Goal: Task Accomplishment & Management: Complete application form

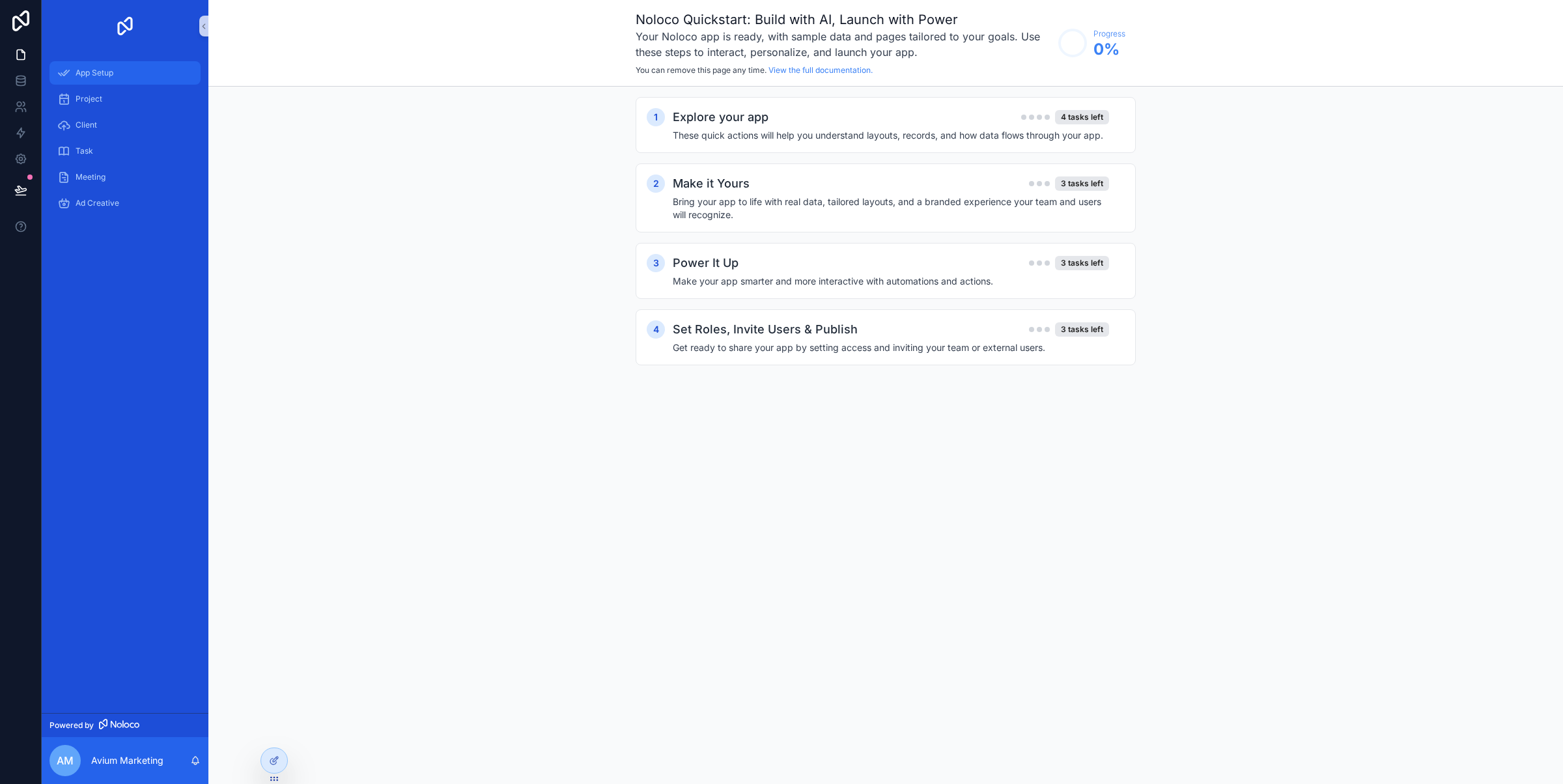
click at [121, 62] on div "App Setup" at bounding box center [125, 72] width 136 height 21
click at [818, 135] on h4 "These quick actions will help you understand layouts, records, and how data flo…" at bounding box center [891, 136] width 436 height 13
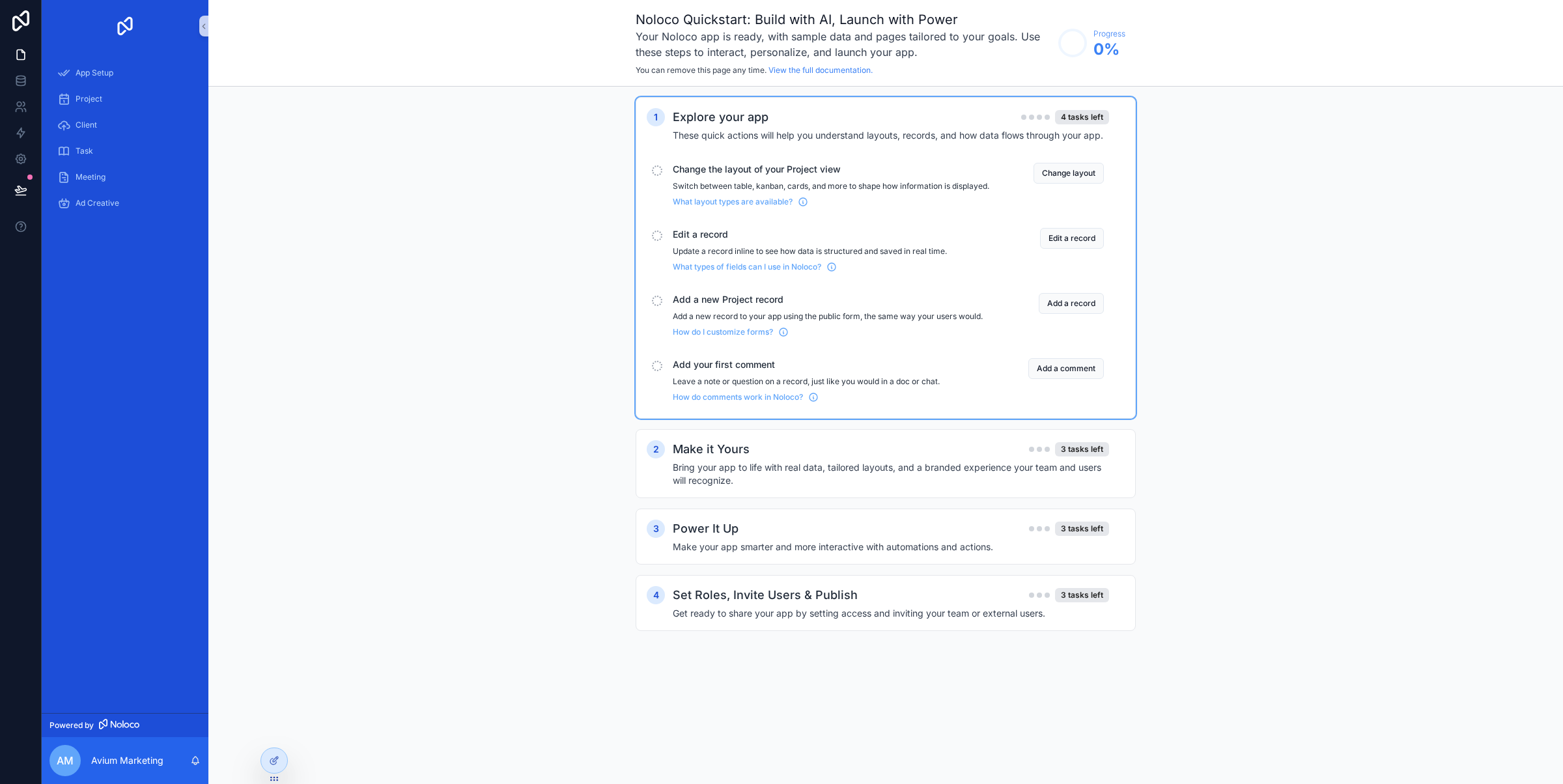
click at [792, 170] on span "Change the layout of your Project view" at bounding box center [831, 169] width 316 height 13
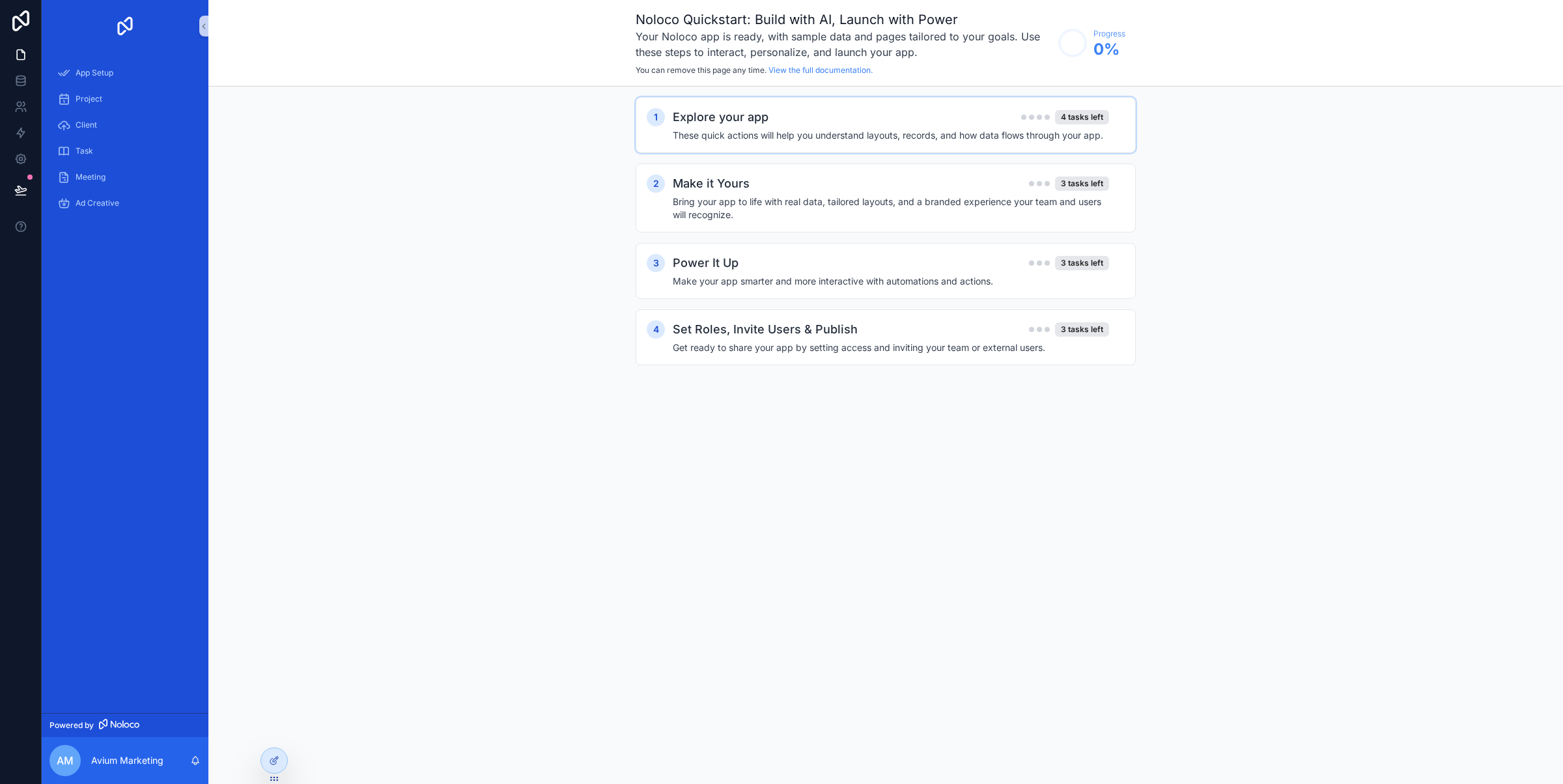
click at [770, 132] on h4 "These quick actions will help you understand layouts, records, and how data flo…" at bounding box center [891, 136] width 436 height 13
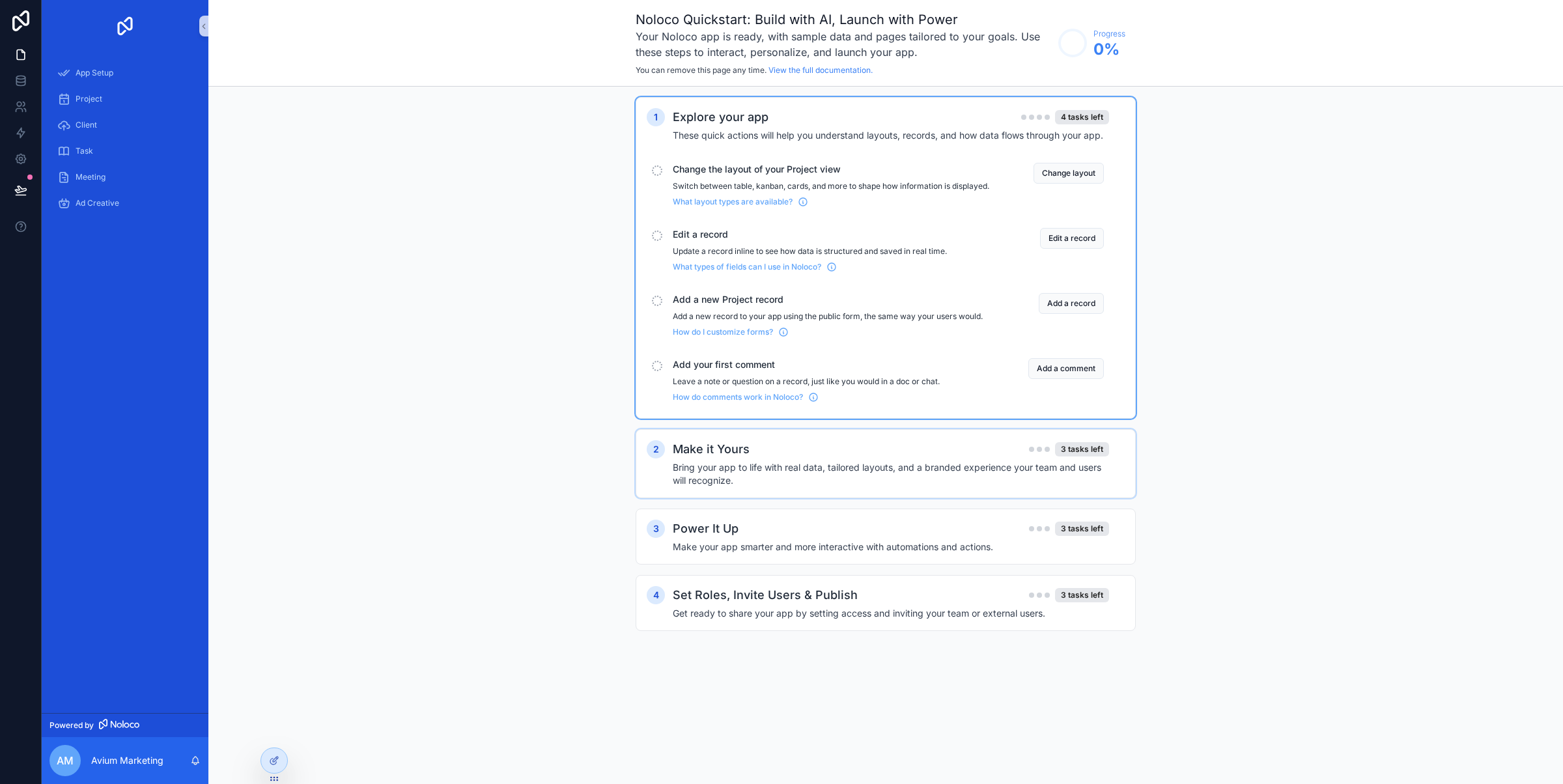
click at [726, 458] on h2 "Make it Yours" at bounding box center [712, 449] width 77 height 18
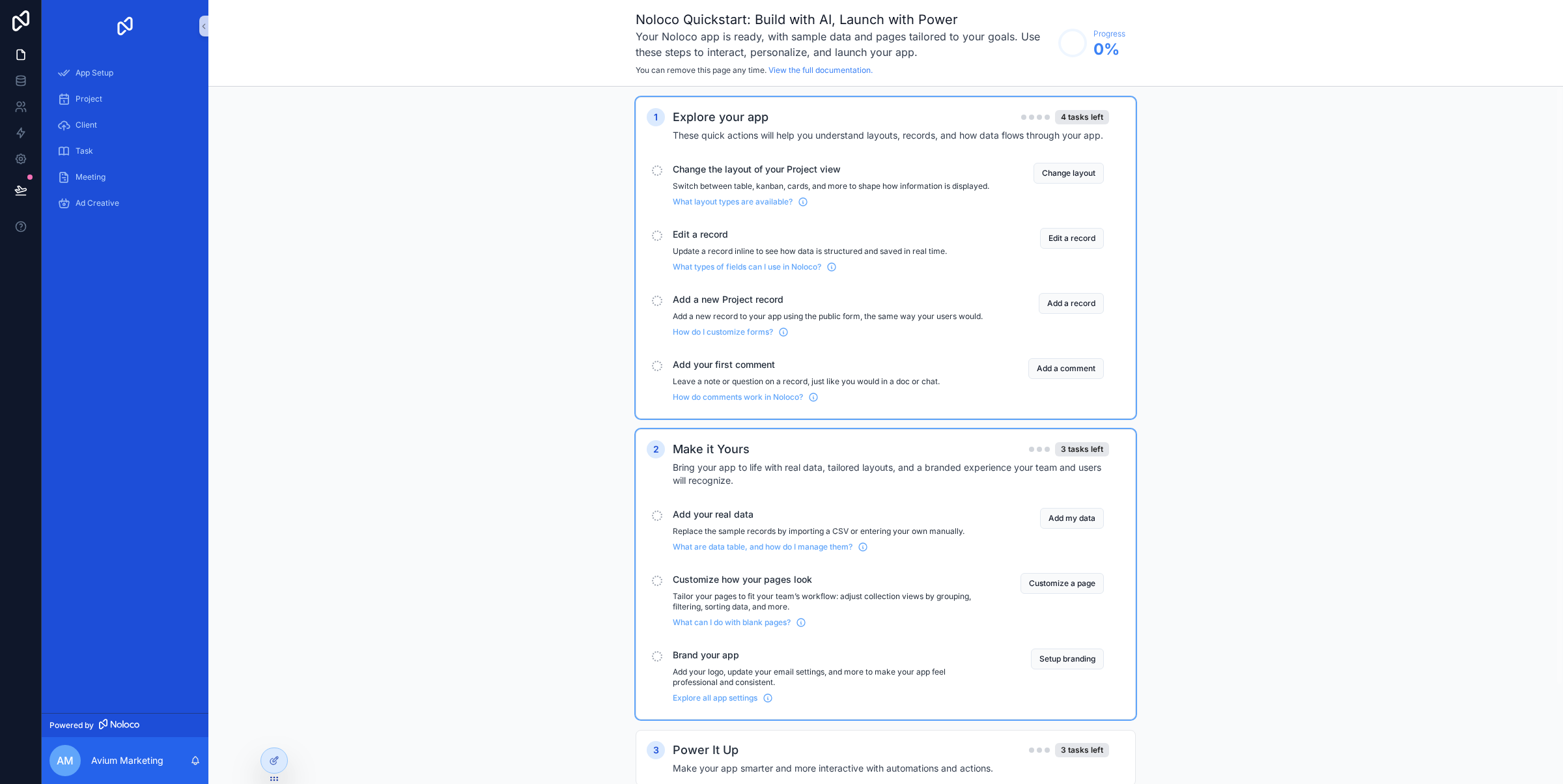
scroll to position [115, 0]
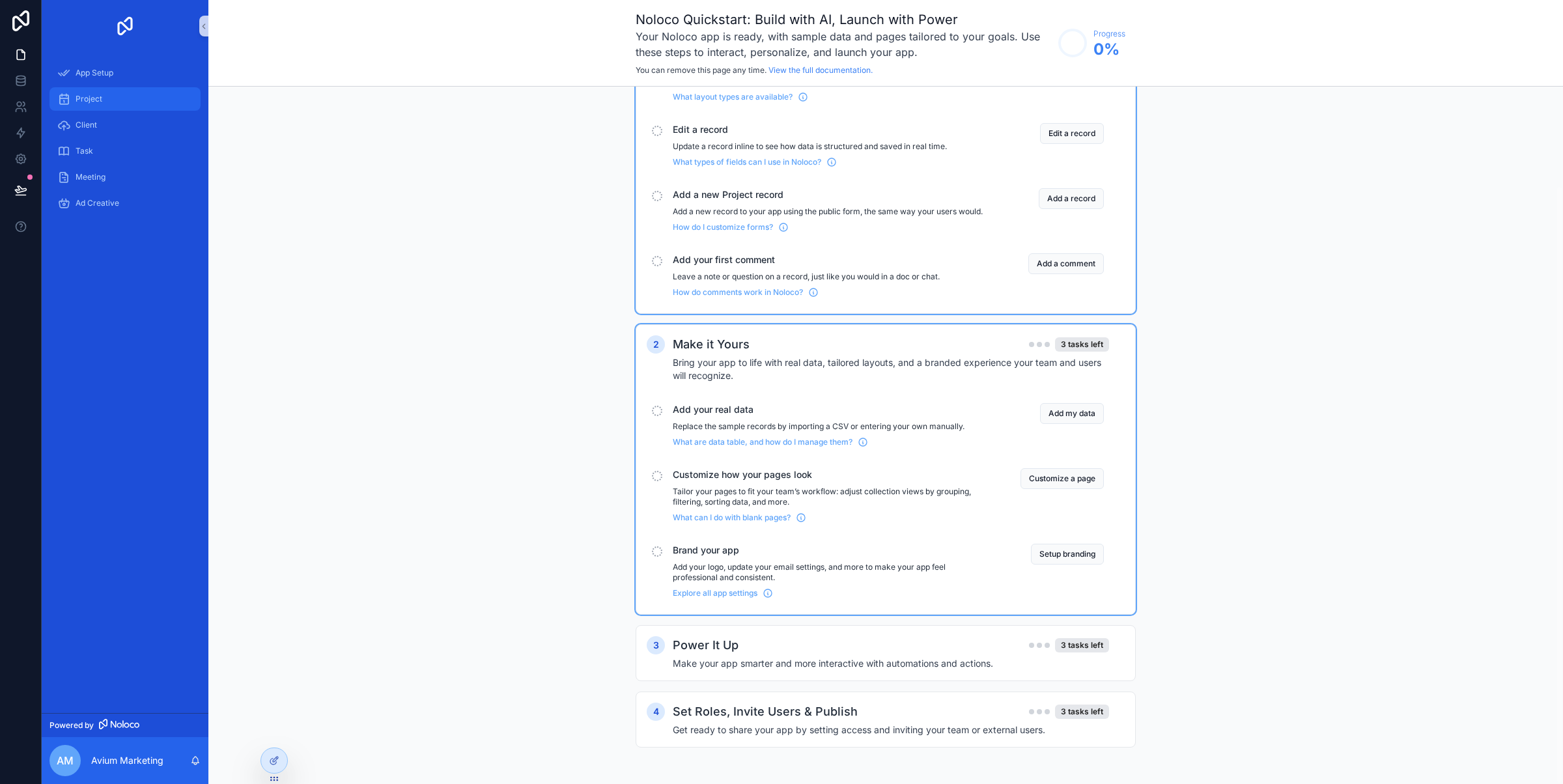
click at [92, 88] on link "Project" at bounding box center [125, 99] width 151 height 24
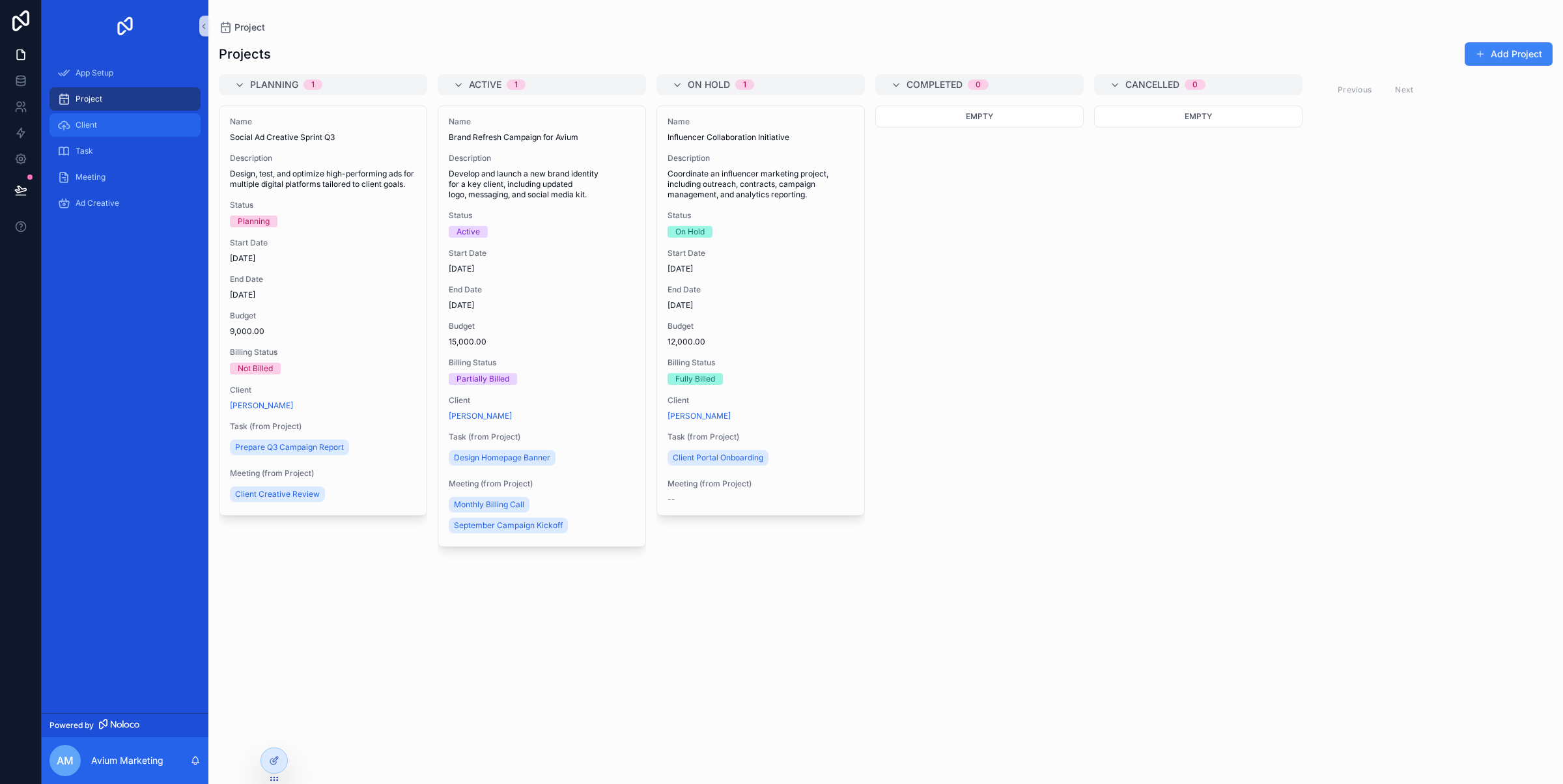
click at [99, 121] on div "Client" at bounding box center [125, 125] width 136 height 21
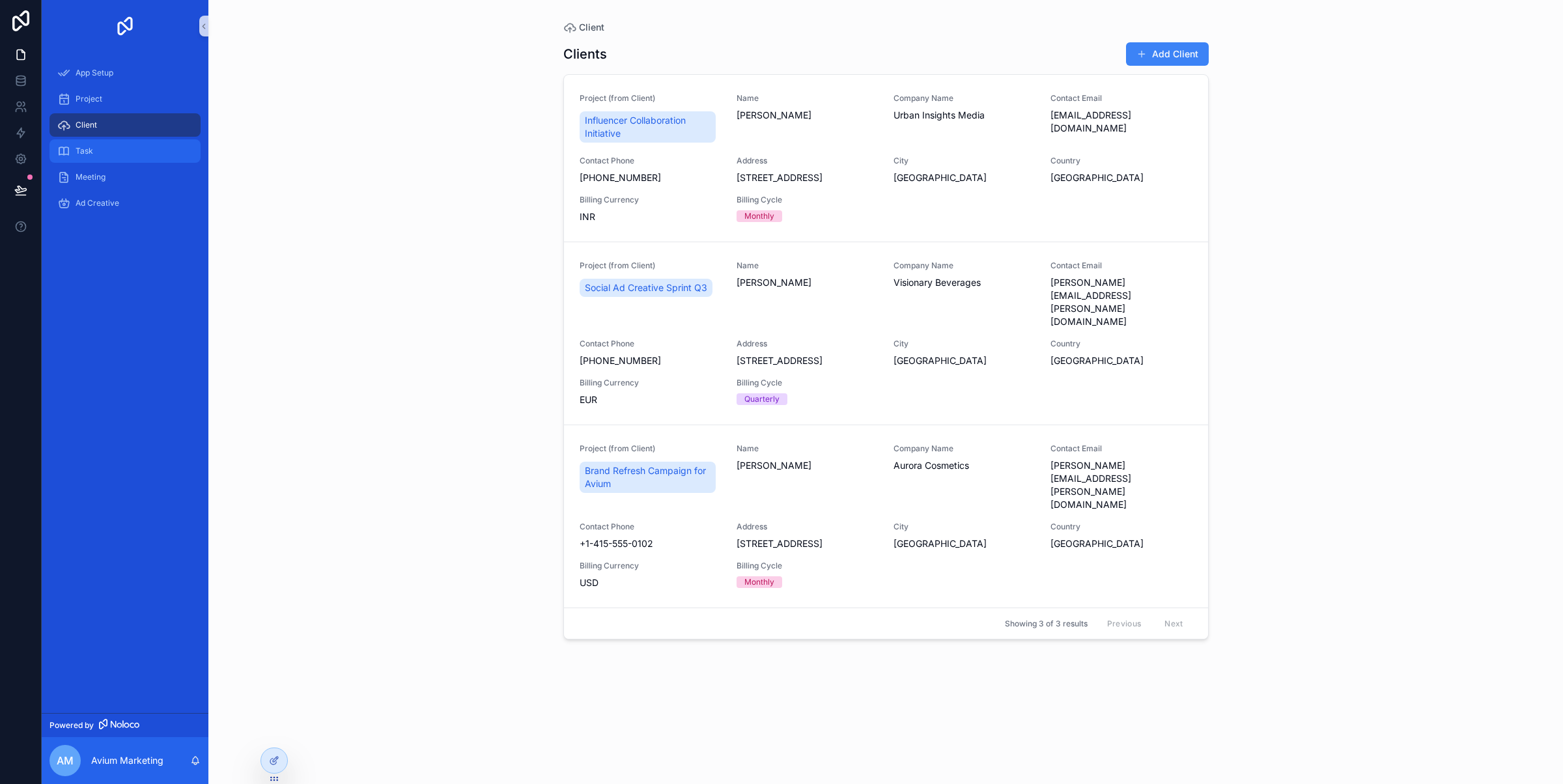
click at [103, 151] on div "Task" at bounding box center [125, 151] width 136 height 21
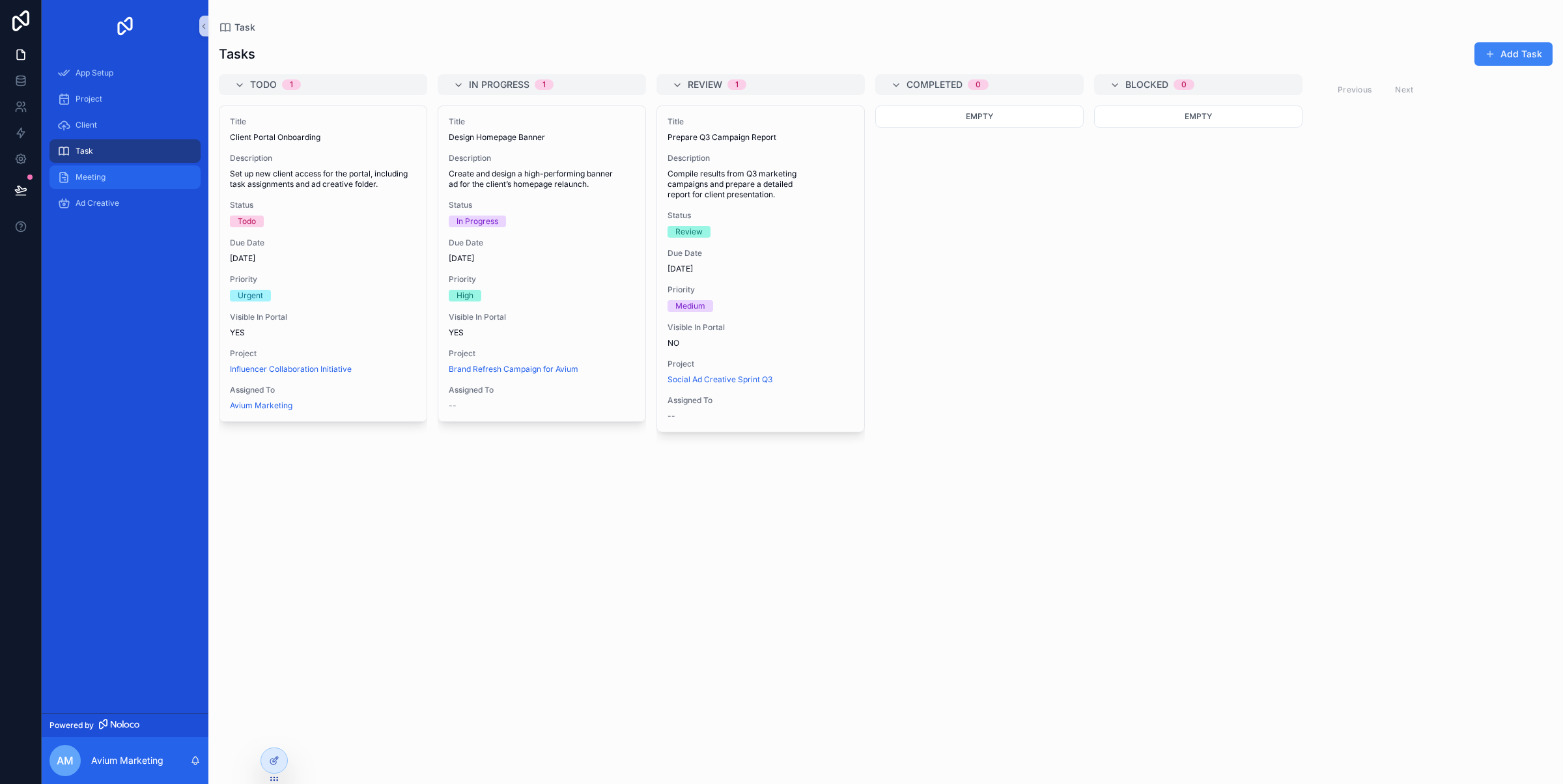
click at [106, 173] on div "Meeting" at bounding box center [125, 177] width 136 height 21
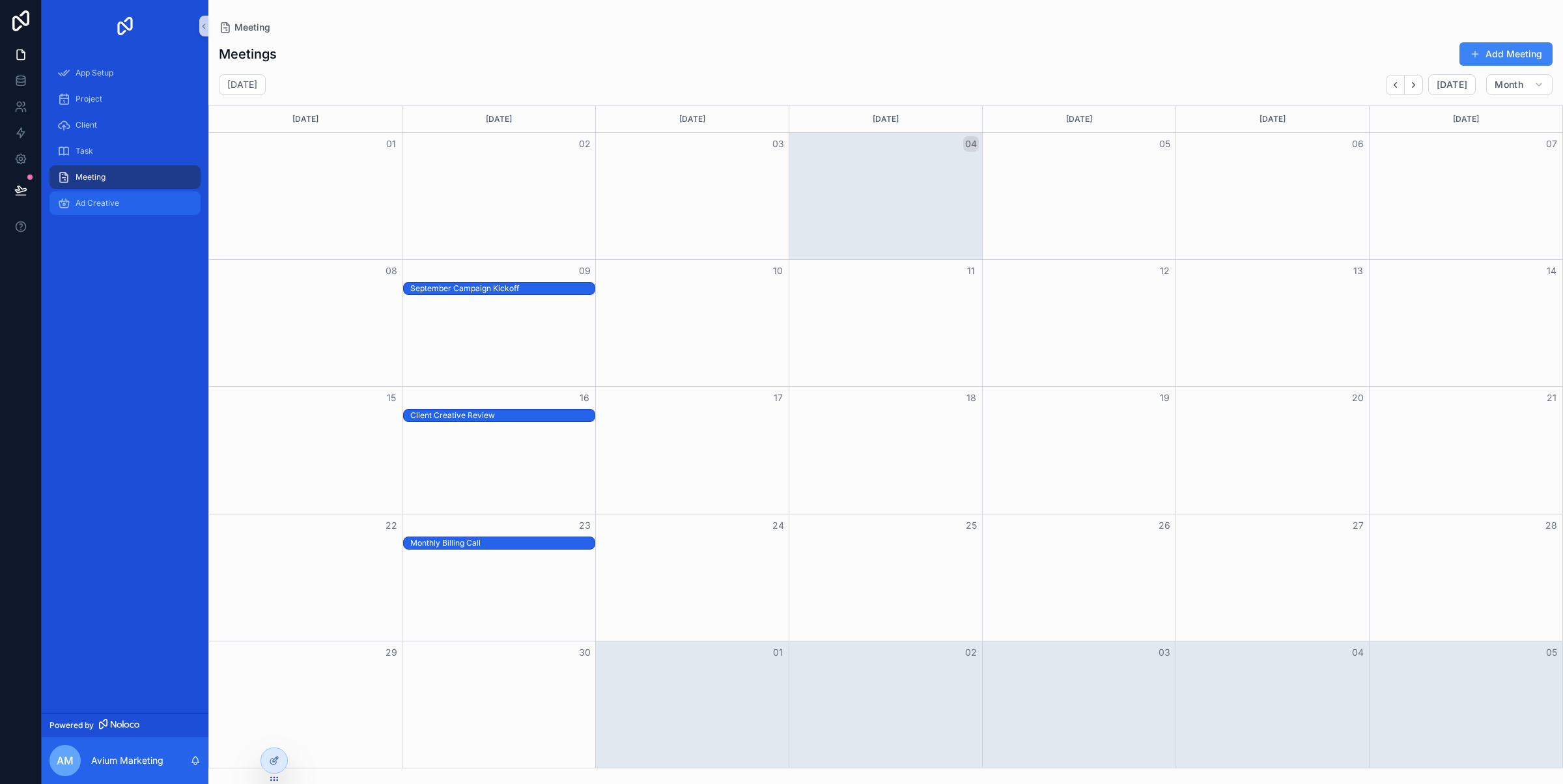
click at [105, 200] on span "Ad Creative" at bounding box center [97, 202] width 43 height 10
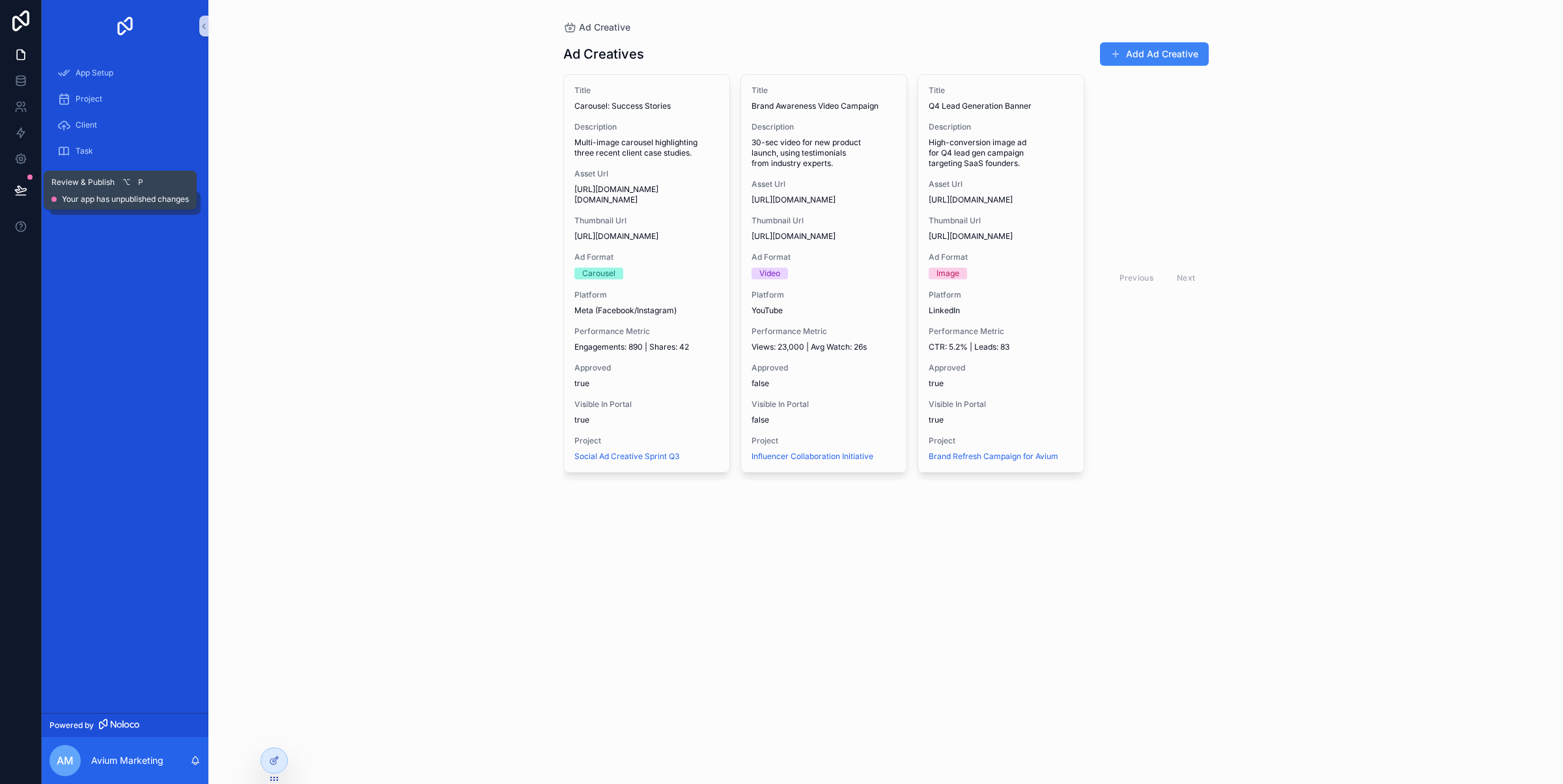
click at [23, 188] on icon at bounding box center [21, 190] width 13 height 13
click at [11, 140] on link at bounding box center [21, 133] width 41 height 26
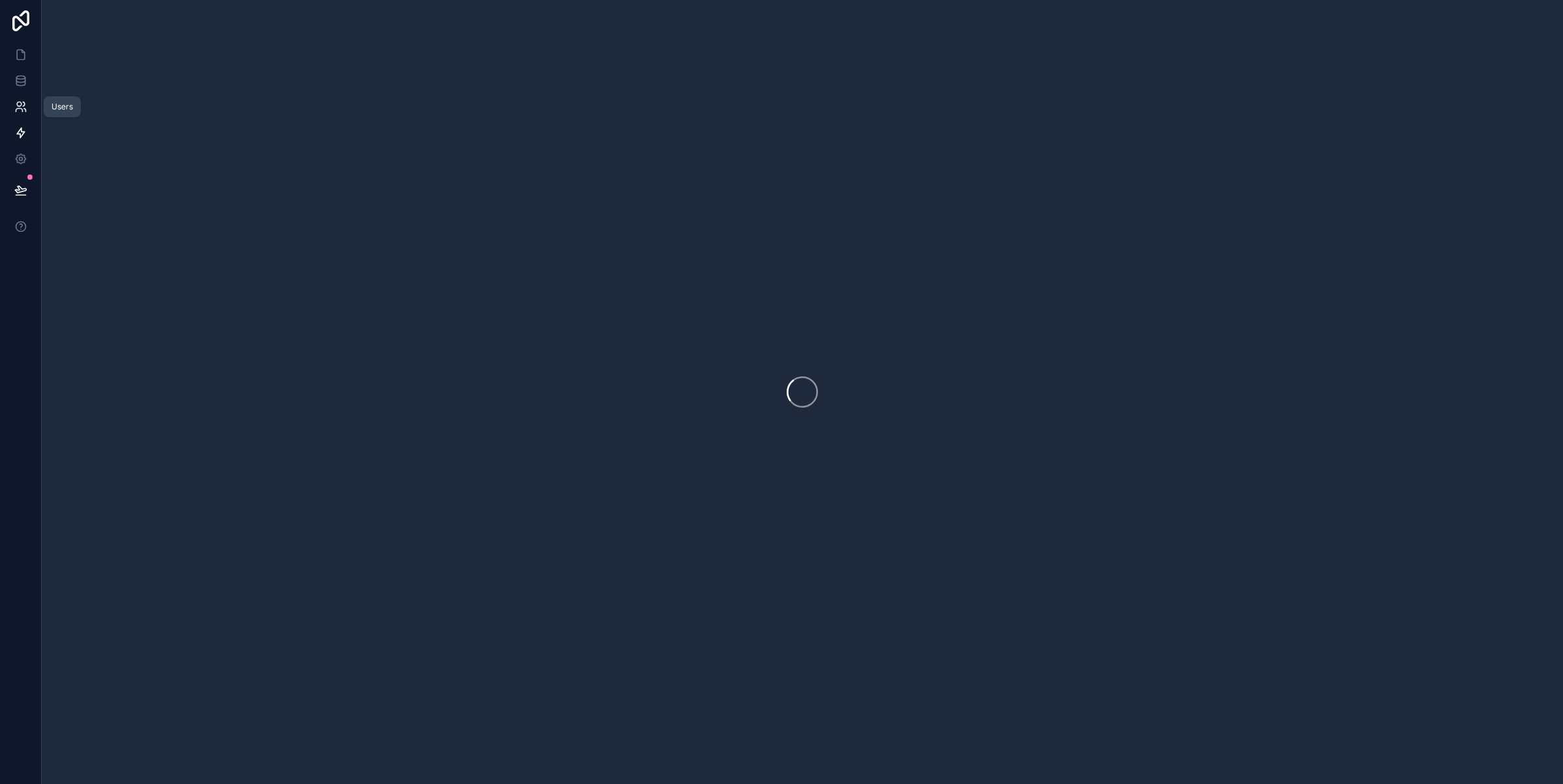
click at [14, 113] on icon at bounding box center [21, 107] width 13 height 13
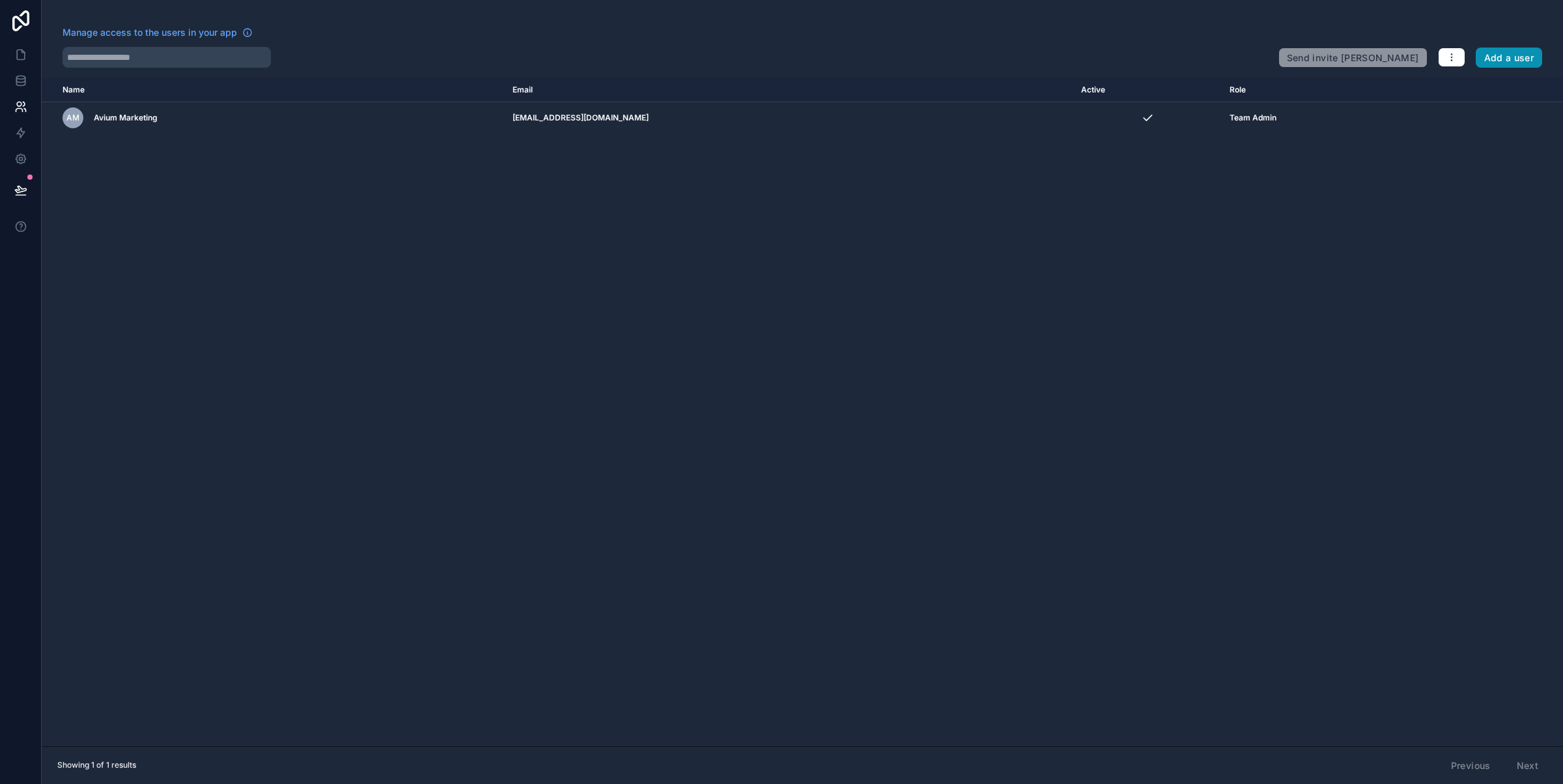
click at [1523, 54] on button "Add a user" at bounding box center [1509, 57] width 67 height 21
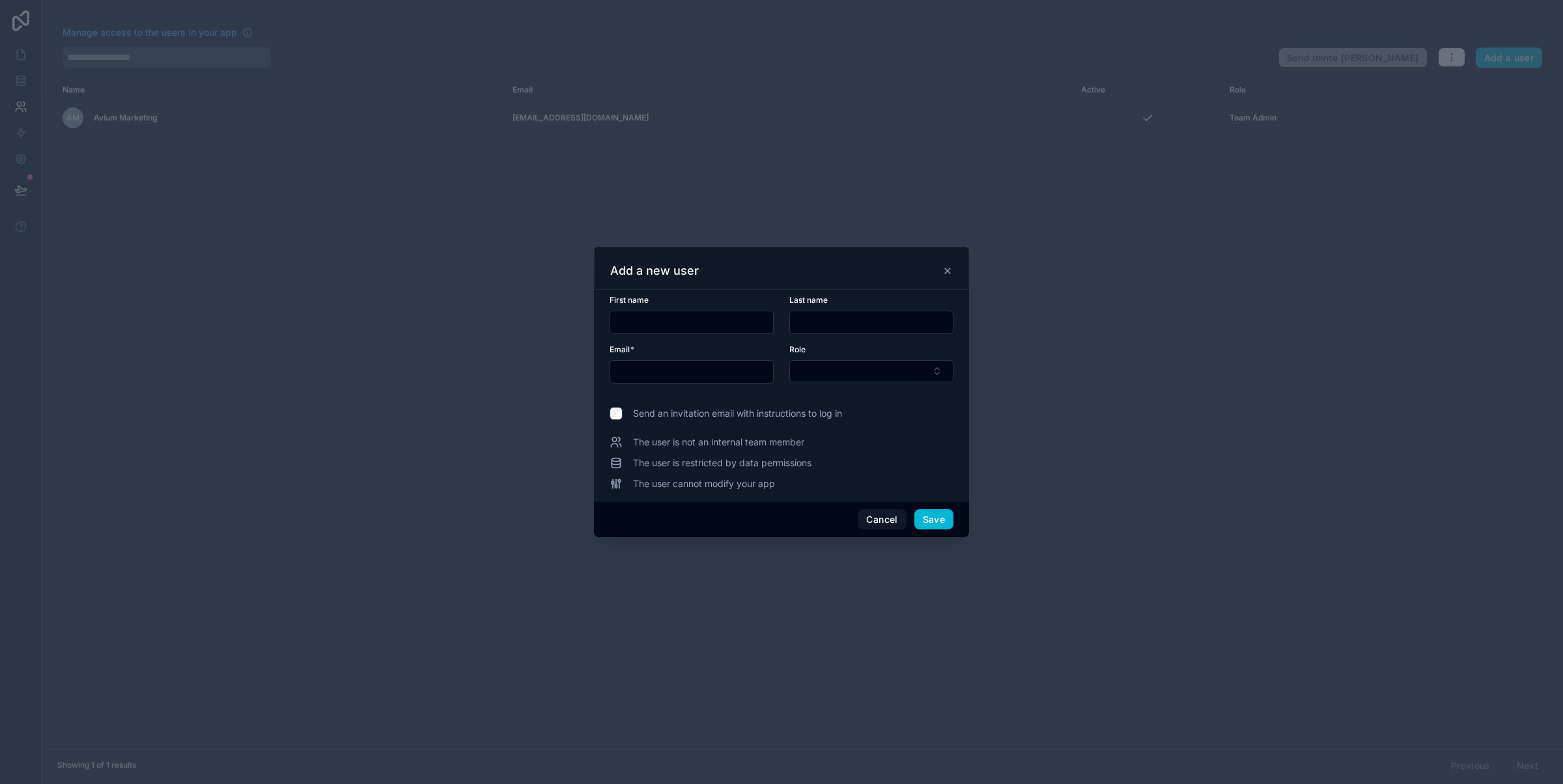
click at [721, 323] on input "text" at bounding box center [691, 322] width 163 height 18
type input "******"
type input "*****"
click at [716, 366] on input "text" at bounding box center [691, 371] width 163 height 18
click at [728, 349] on div "Email *" at bounding box center [692, 349] width 164 height 10
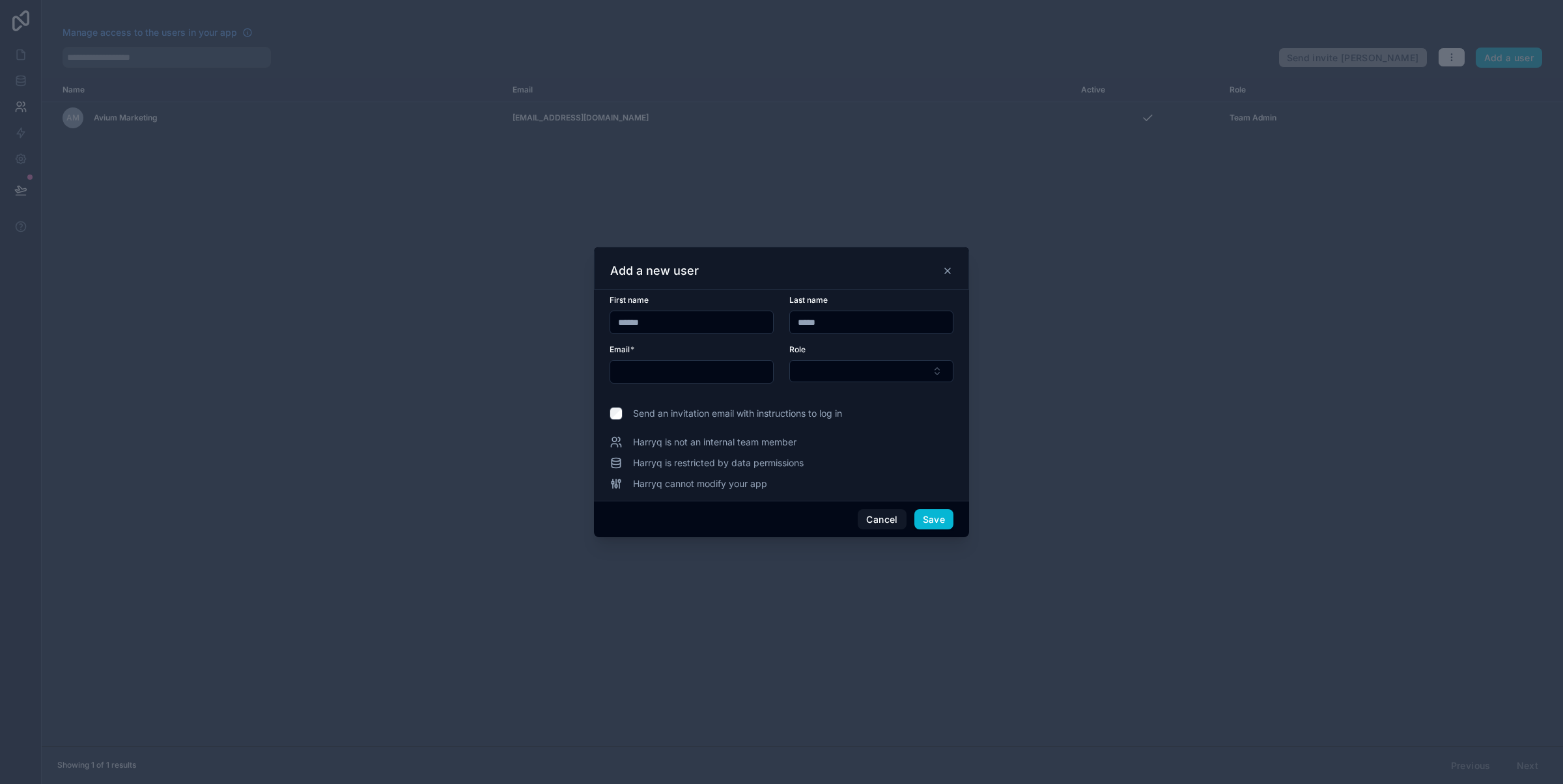
click at [725, 364] on input "text" at bounding box center [691, 371] width 163 height 18
type input "**********"
click at [892, 361] on button "Select Button" at bounding box center [871, 372] width 164 height 23
click at [892, 360] on button "Select Button" at bounding box center [871, 372] width 164 height 23
click at [922, 519] on button "Save" at bounding box center [934, 520] width 40 height 21
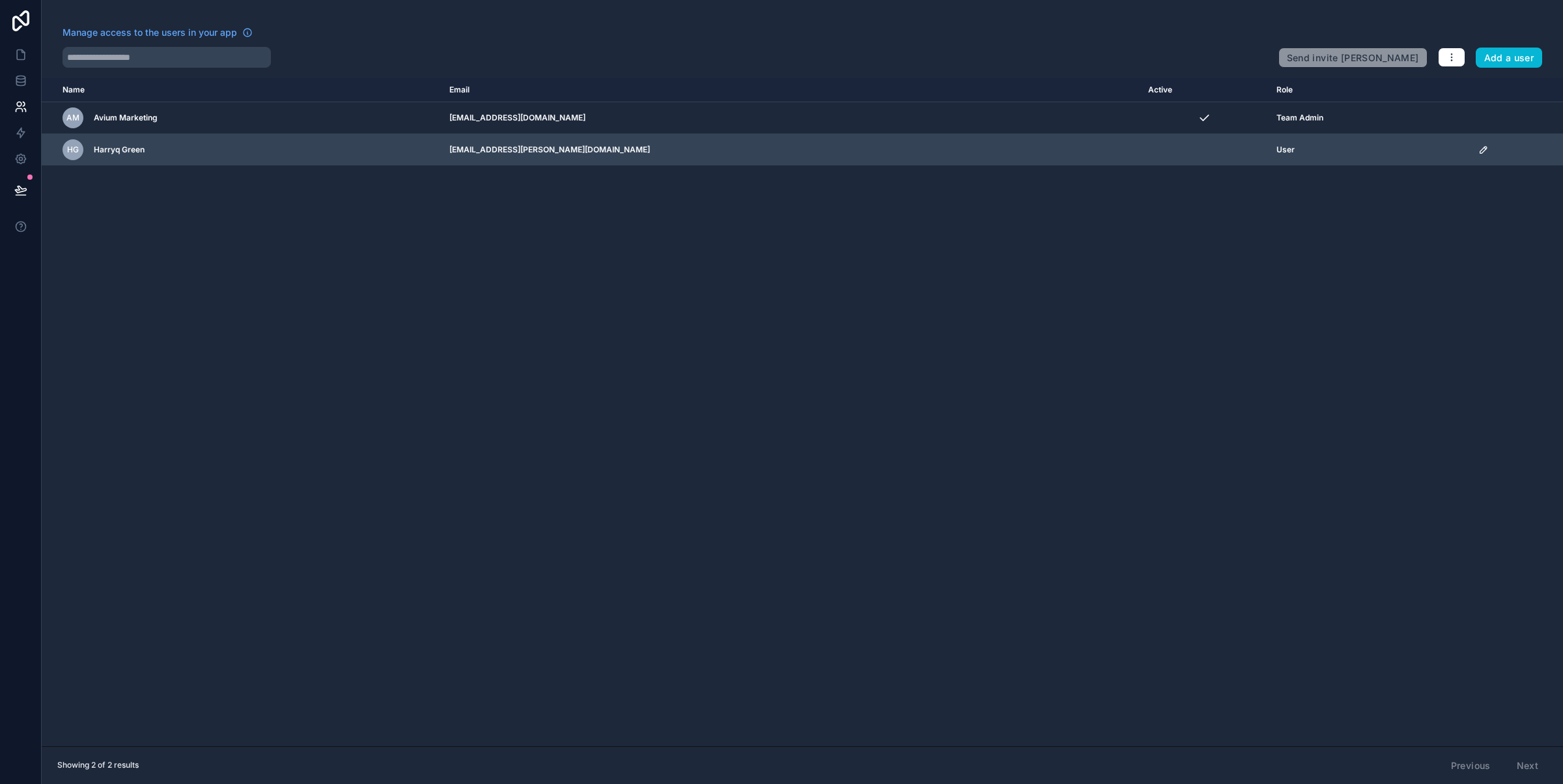
click at [107, 149] on span "Harryq Green" at bounding box center [120, 150] width 51 height 10
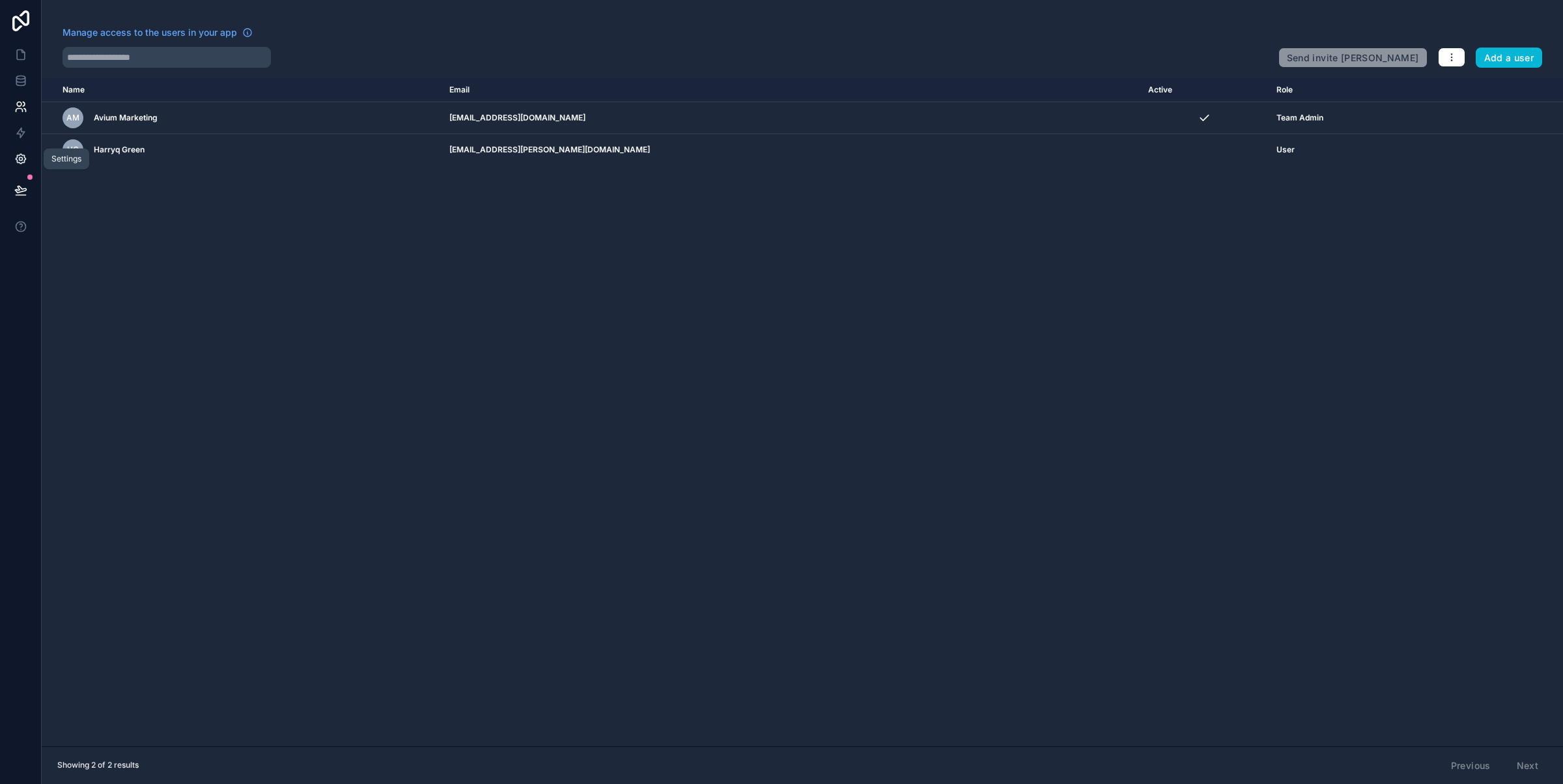
click at [18, 159] on icon at bounding box center [21, 159] width 13 height 13
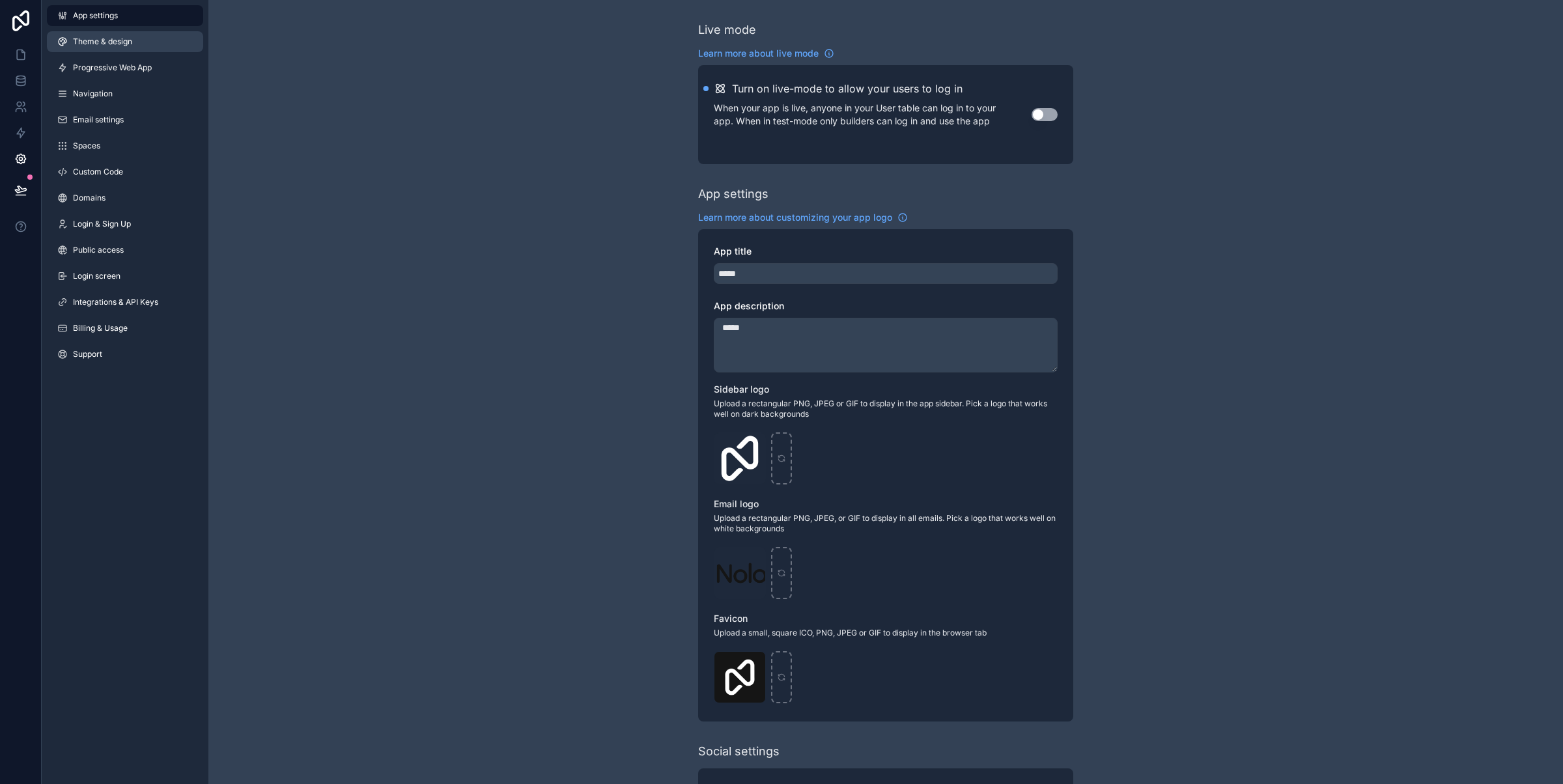
click at [128, 43] on span "Theme & design" at bounding box center [102, 41] width 59 height 10
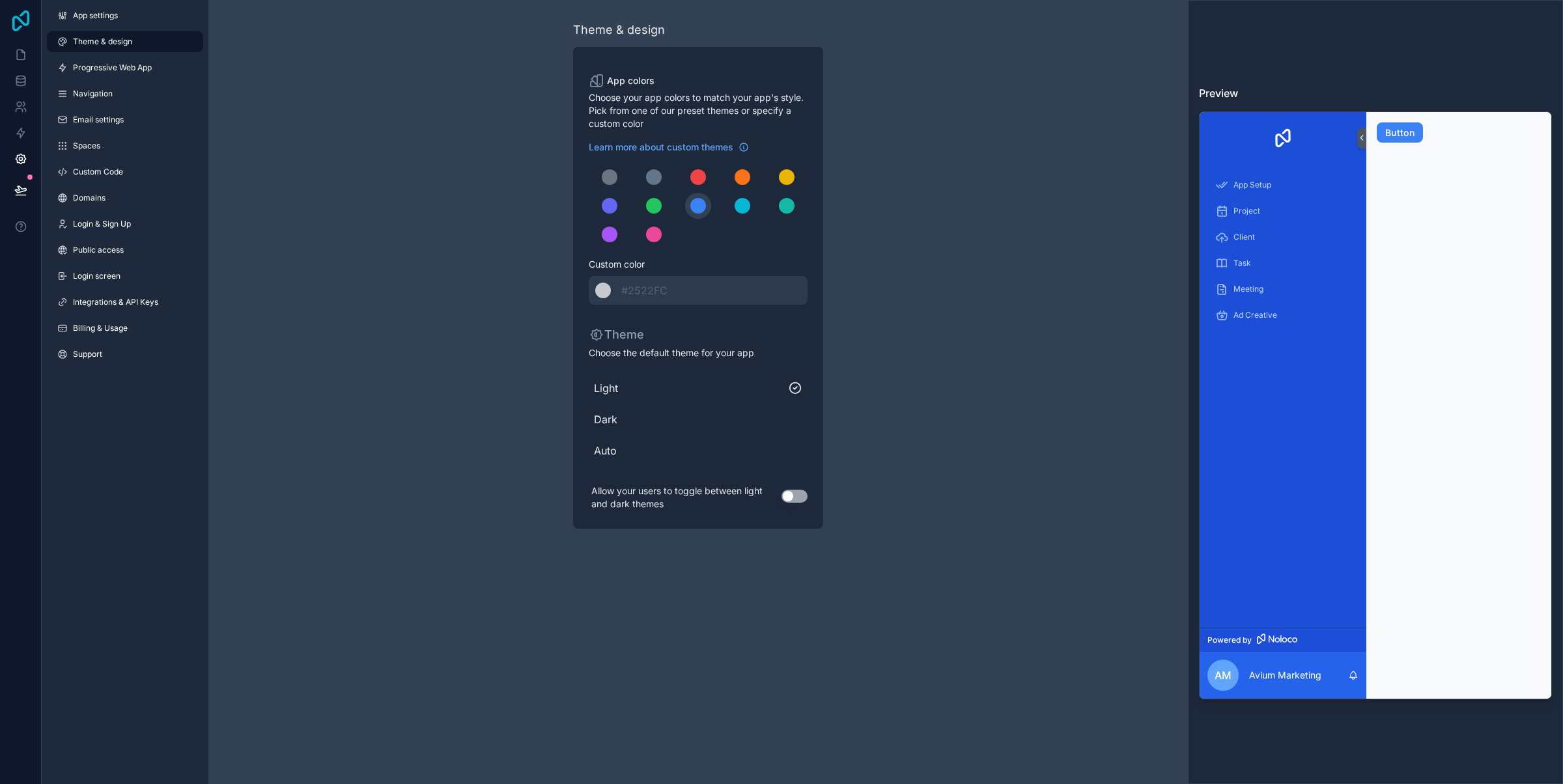
click at [19, 23] on icon at bounding box center [21, 21] width 26 height 21
